Goal: Transaction & Acquisition: Purchase product/service

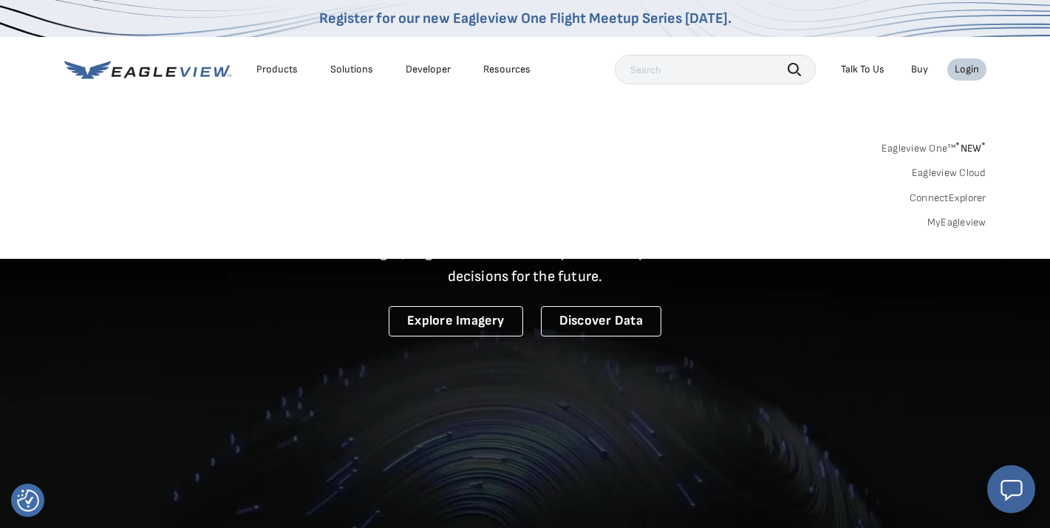
click at [952, 216] on link "MyEagleview" at bounding box center [957, 222] width 59 height 13
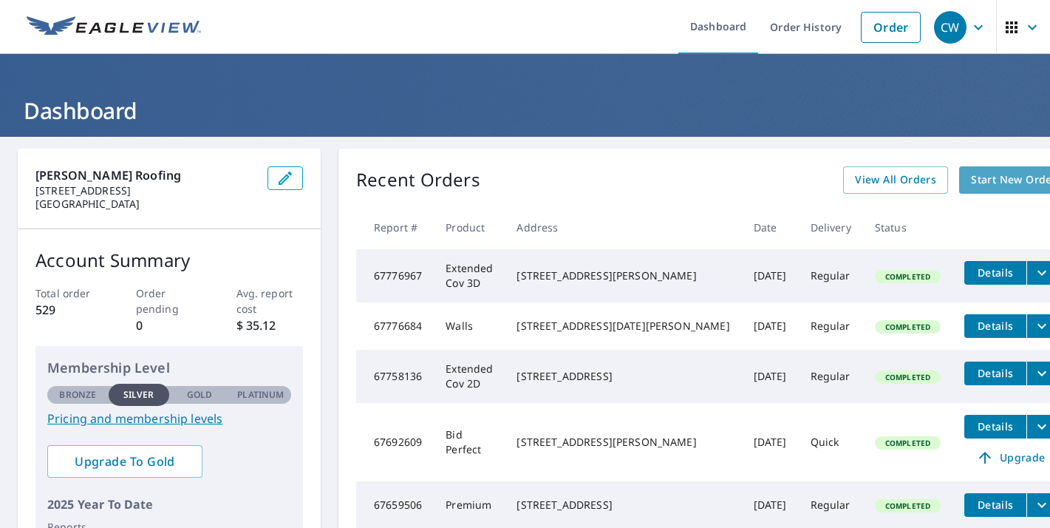
click at [971, 177] on span "Start New Order" at bounding box center [1014, 180] width 86 height 18
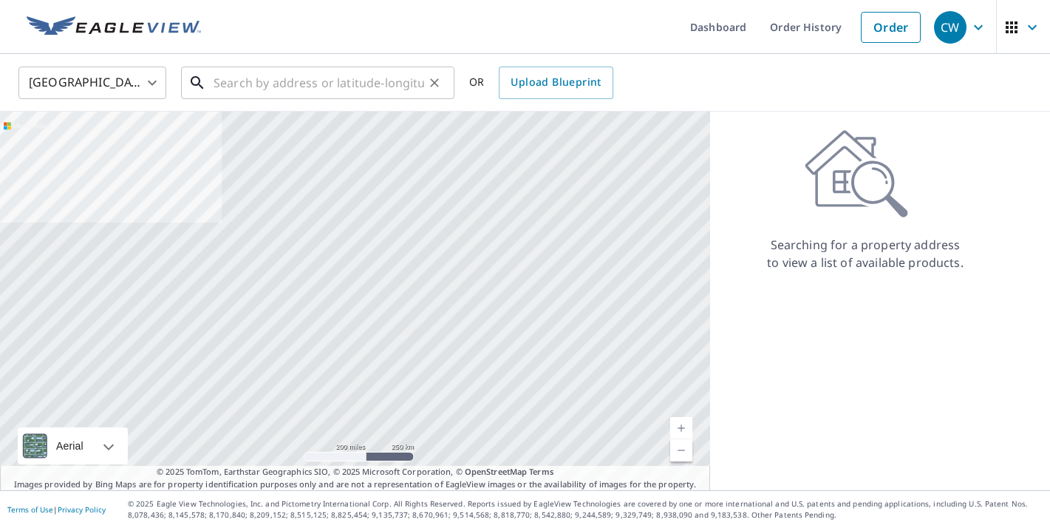
click at [314, 81] on input "text" at bounding box center [319, 82] width 211 height 41
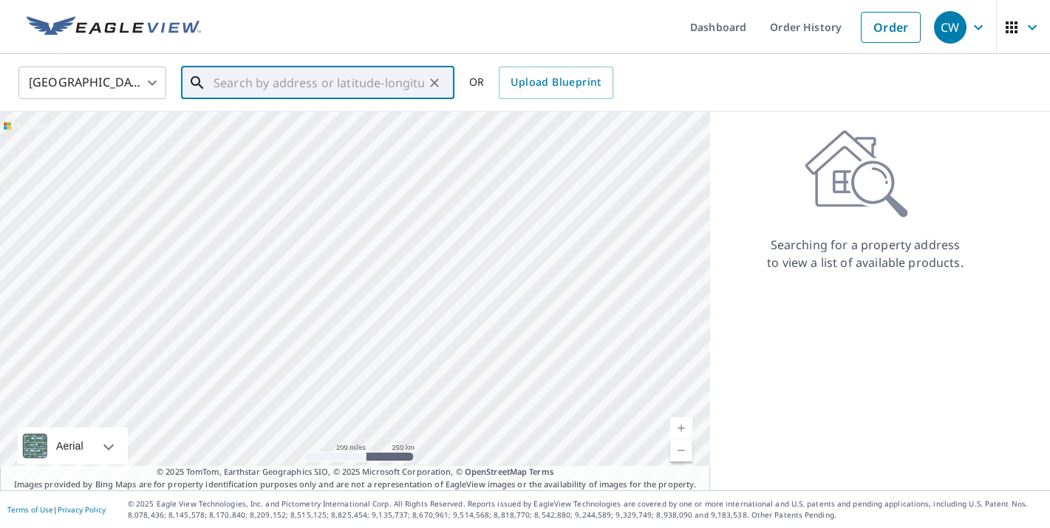
paste input "[STREET_ADDRESS]"
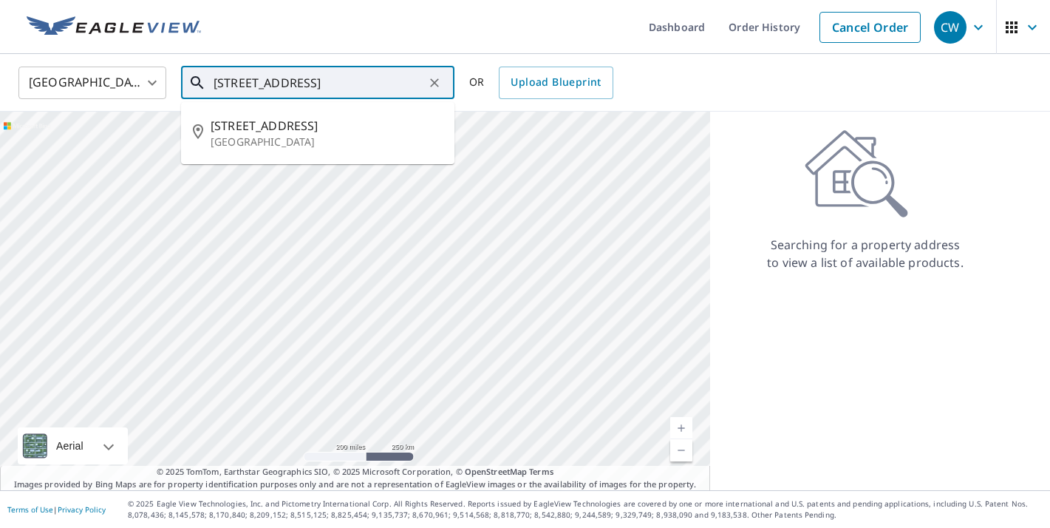
type input "[STREET_ADDRESS]"
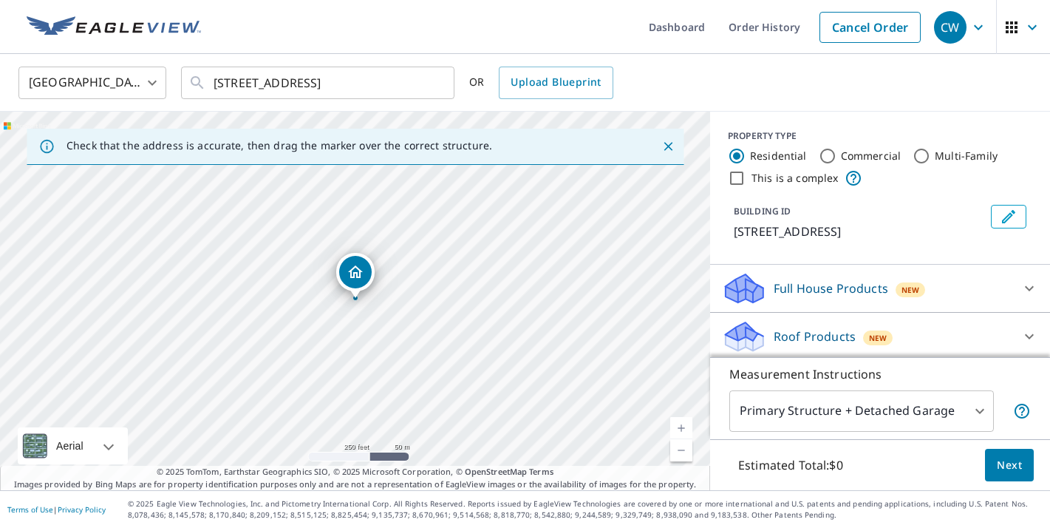
click at [679, 425] on link "Current Level 17, Zoom In" at bounding box center [681, 428] width 22 height 22
click at [679, 425] on link "Current Level 18, Zoom In" at bounding box center [681, 428] width 22 height 22
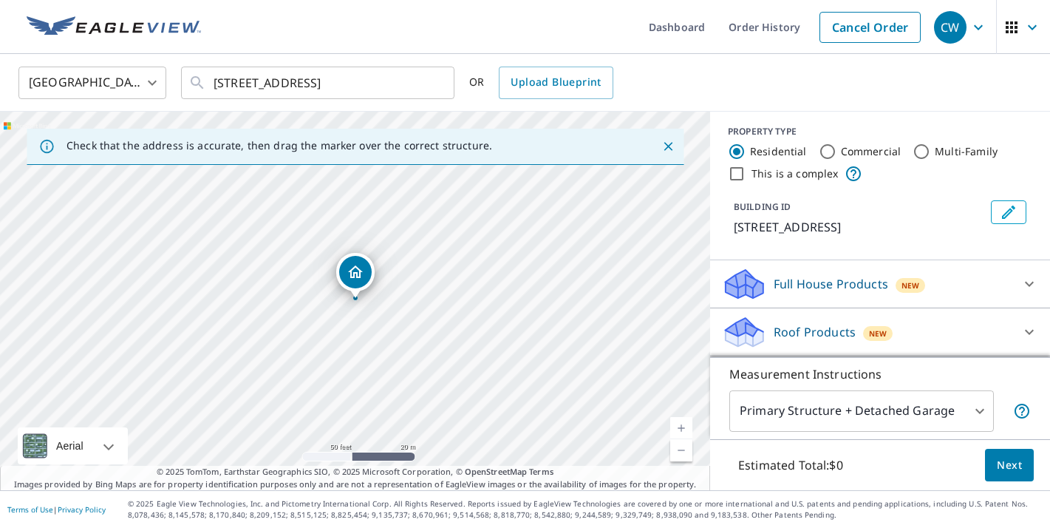
scroll to position [6, 0]
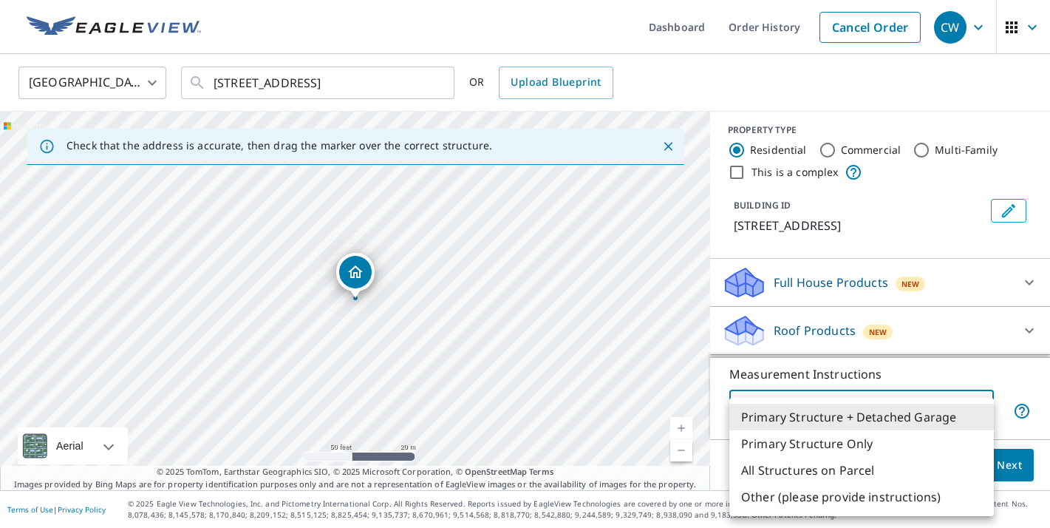
click at [888, 407] on body "CW CW Dashboard Order History Cancel Order CW [GEOGRAPHIC_DATA] [GEOGRAPHIC_DAT…" at bounding box center [525, 264] width 1050 height 528
click at [811, 444] on li "Primary Structure Only" at bounding box center [862, 443] width 265 height 27
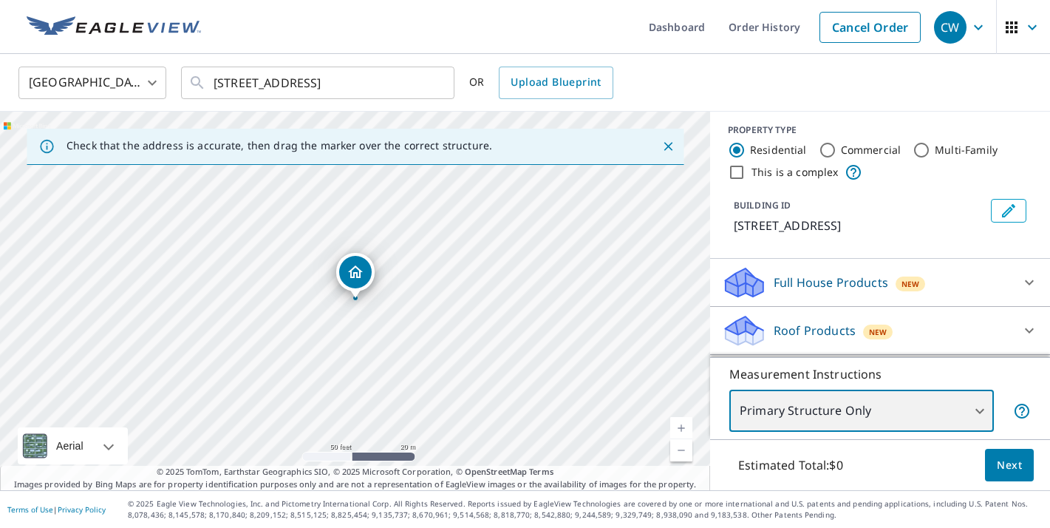
type input "2"
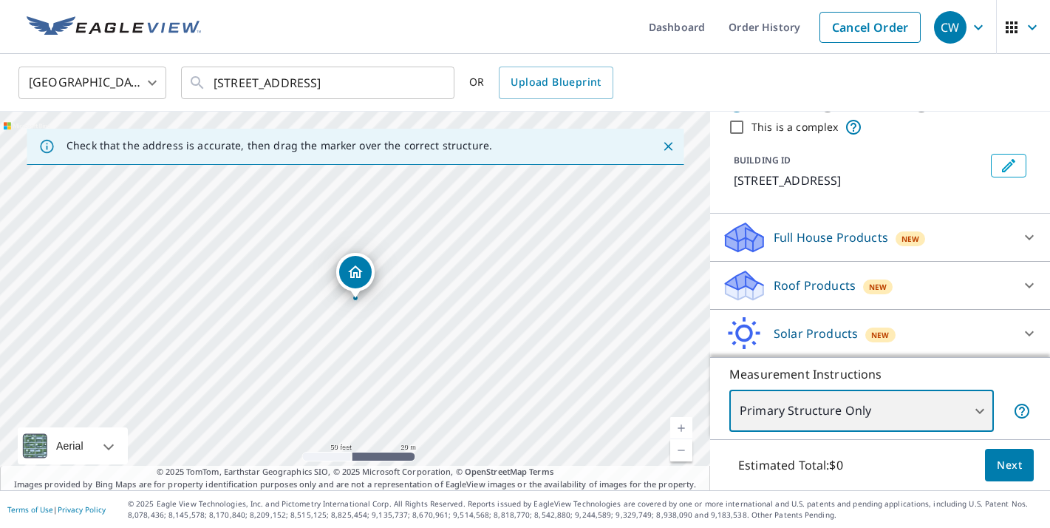
scroll to position [55, 0]
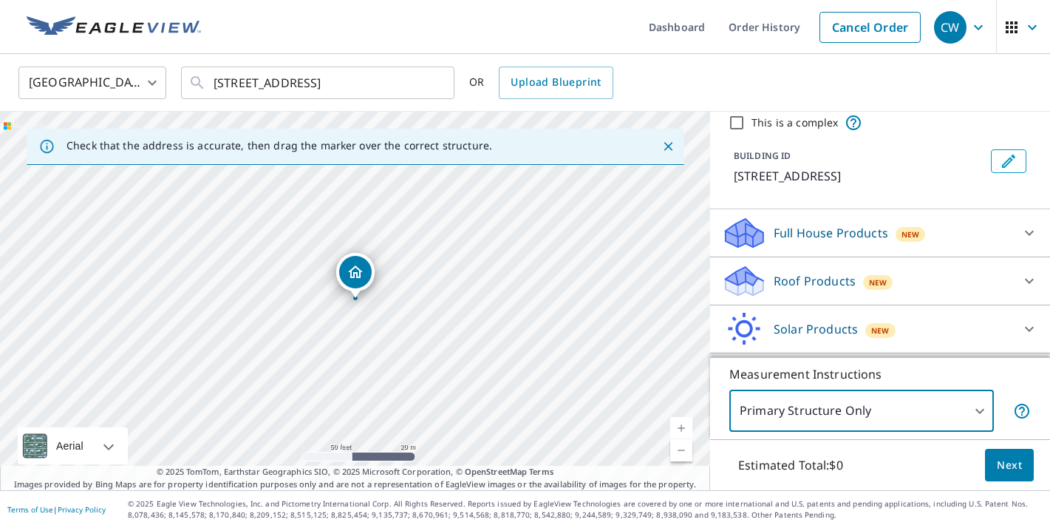
click at [920, 298] on div "Roof Products New" at bounding box center [867, 281] width 290 height 35
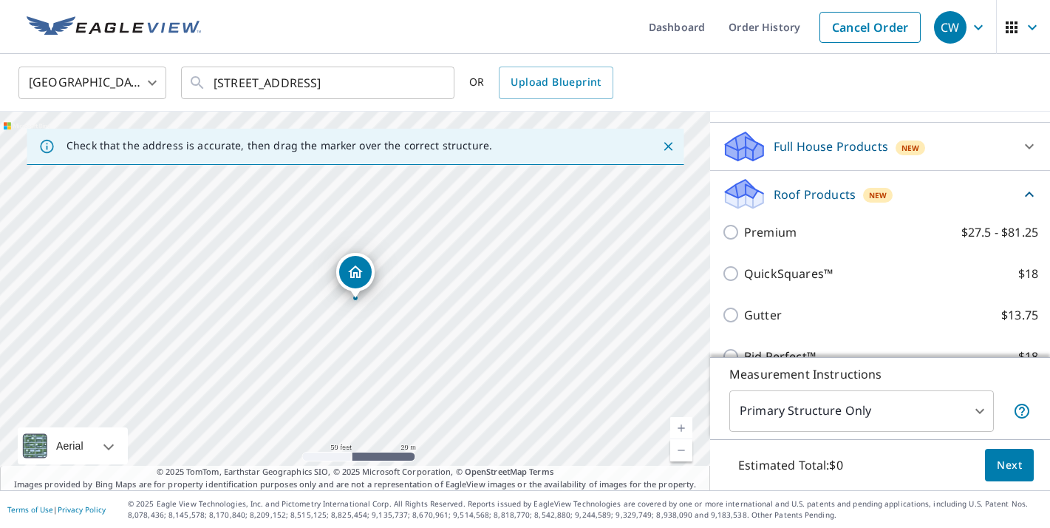
scroll to position [282, 0]
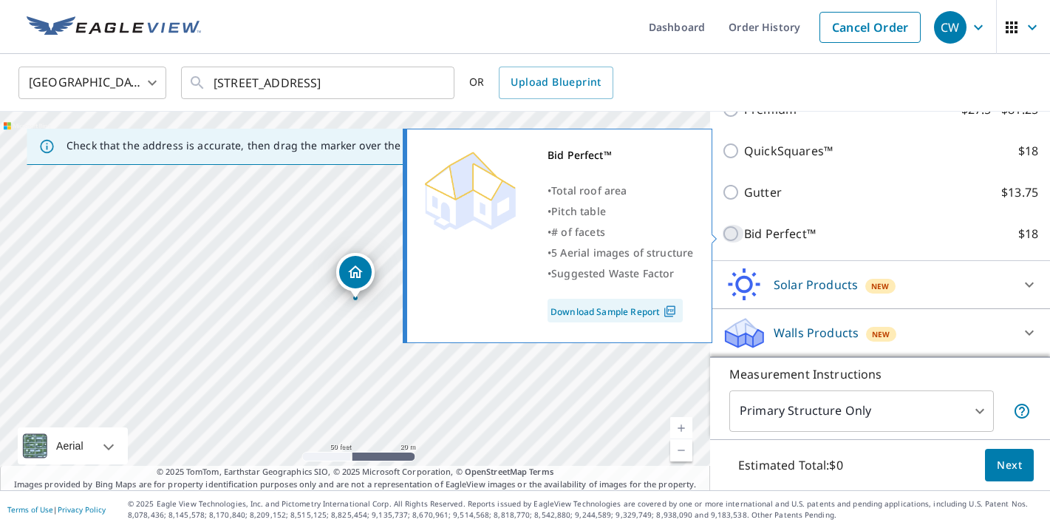
click at [734, 234] on input "Bid Perfect™ $18" at bounding box center [733, 234] width 22 height 18
checkbox input "true"
type input "1"
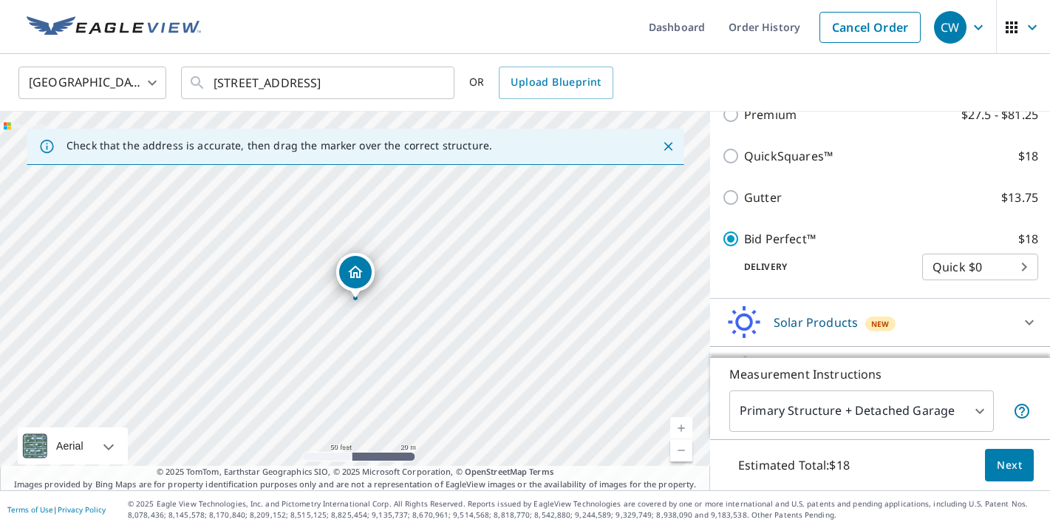
click at [1014, 465] on span "Next" at bounding box center [1009, 465] width 25 height 18
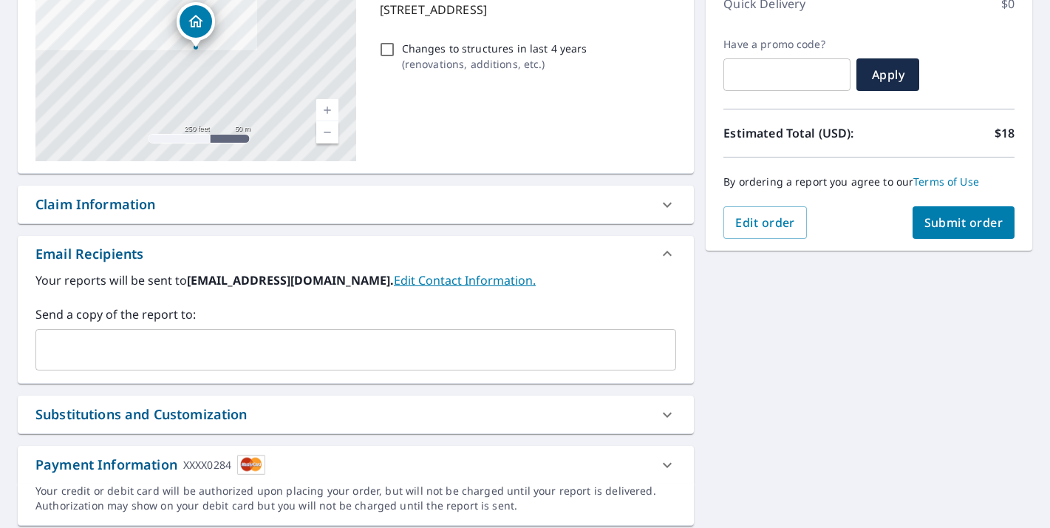
scroll to position [262, 0]
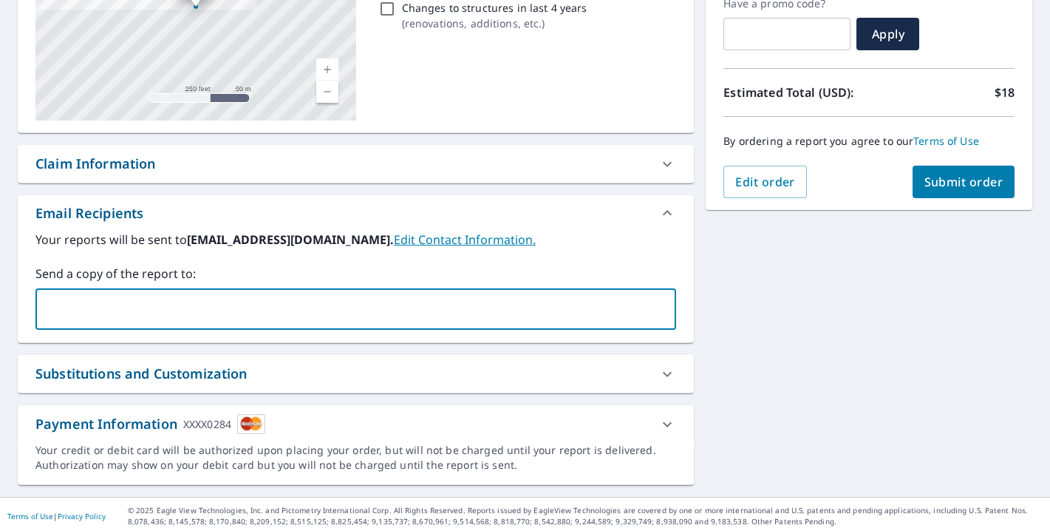
click at [282, 315] on input "text" at bounding box center [344, 309] width 605 height 28
type input "[PERSON_NAME][EMAIL_ADDRESS][DOMAIN_NAME]"
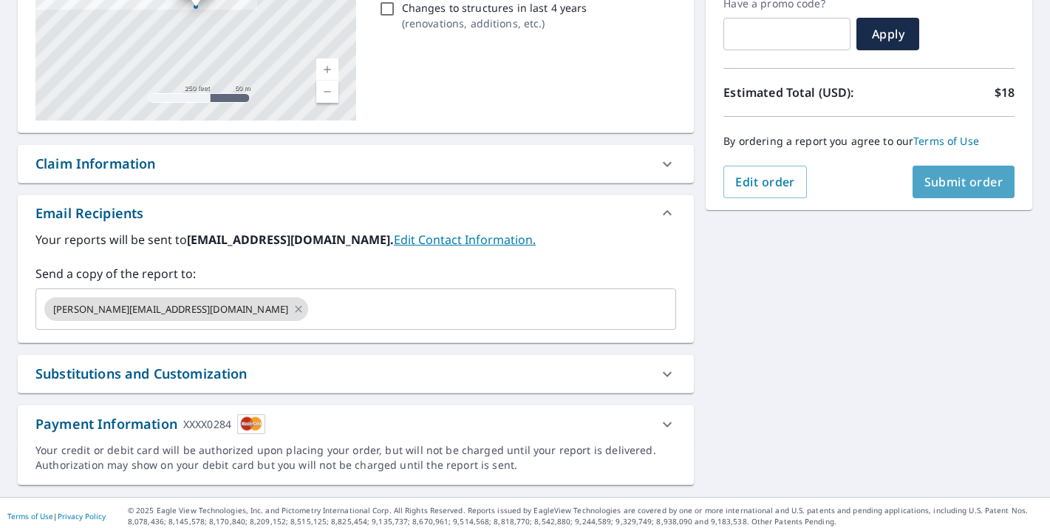
click at [951, 183] on span "Submit order" at bounding box center [964, 182] width 79 height 16
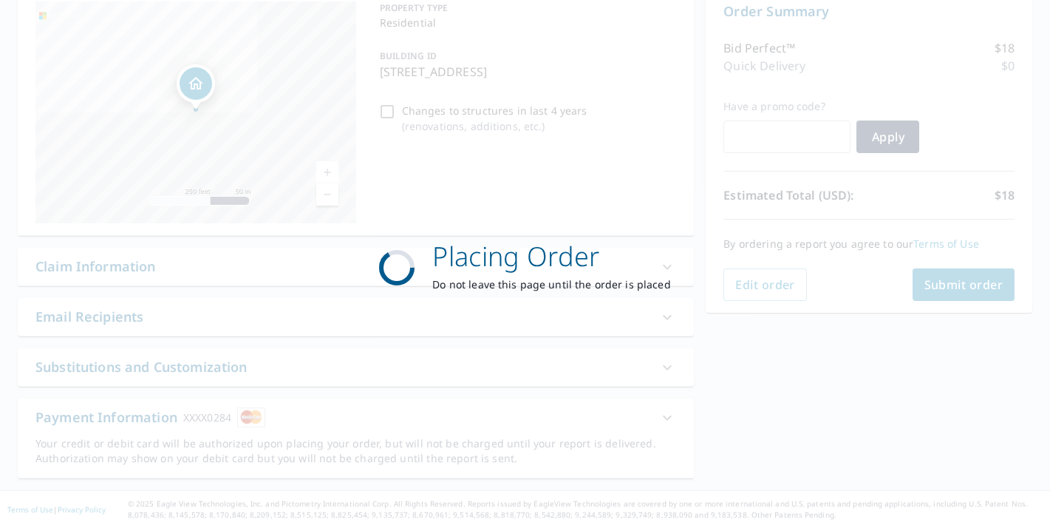
scroll to position [159, 0]
